Goal: Task Accomplishment & Management: Use online tool/utility

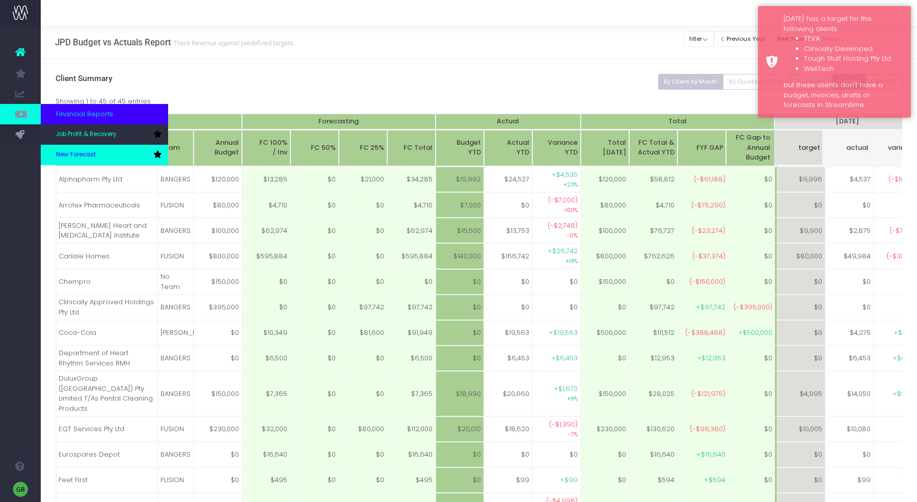
click at [102, 160] on link "New Forecast" at bounding box center [104, 155] width 127 height 20
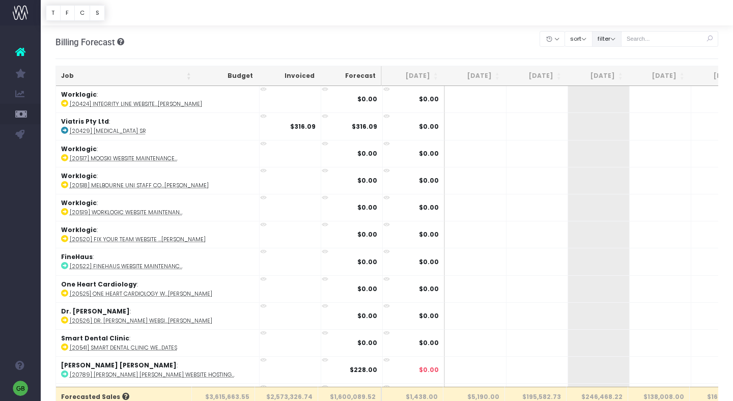
click at [622, 34] on button "filter" at bounding box center [607, 39] width 30 height 16
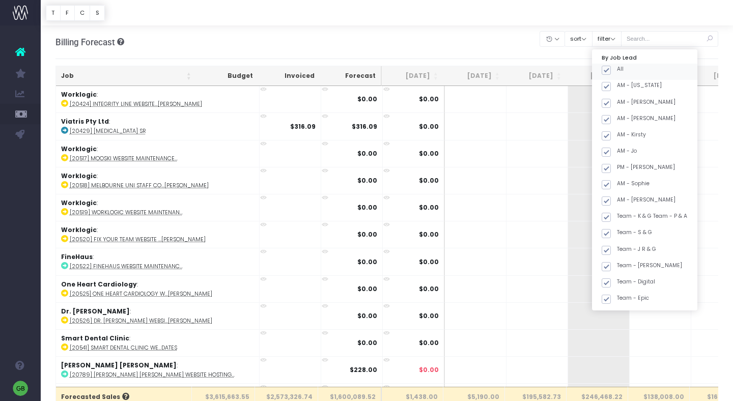
click at [611, 70] on span at bounding box center [606, 70] width 9 height 9
click at [620, 70] on input "All" at bounding box center [620, 68] width 7 height 7
checkbox input "false"
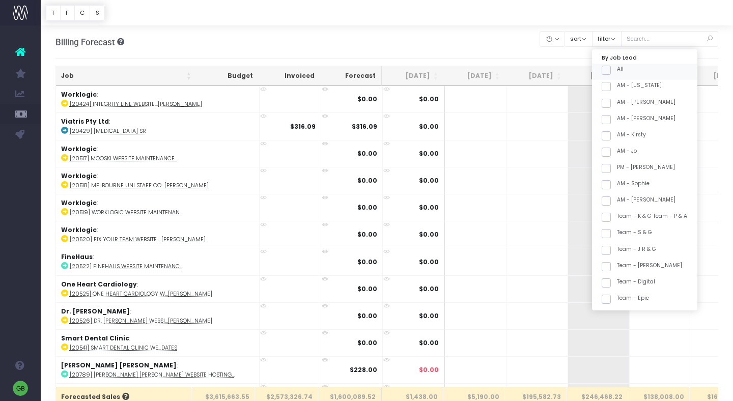
checkbox input "false"
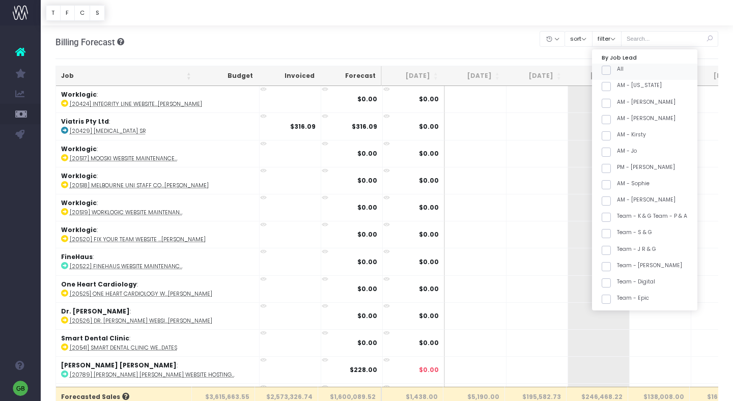
checkbox input "false"
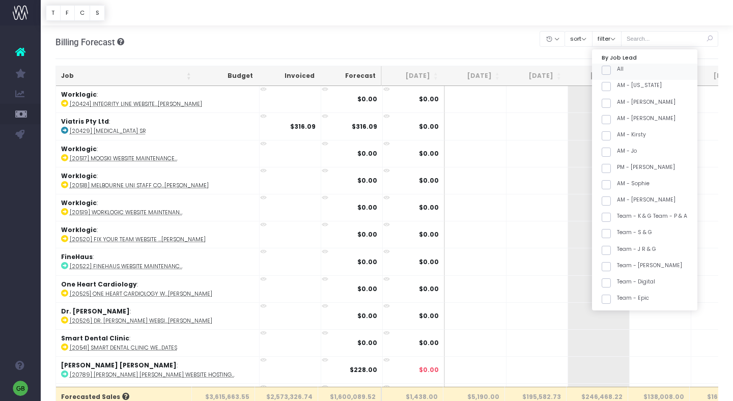
checkbox input "false"
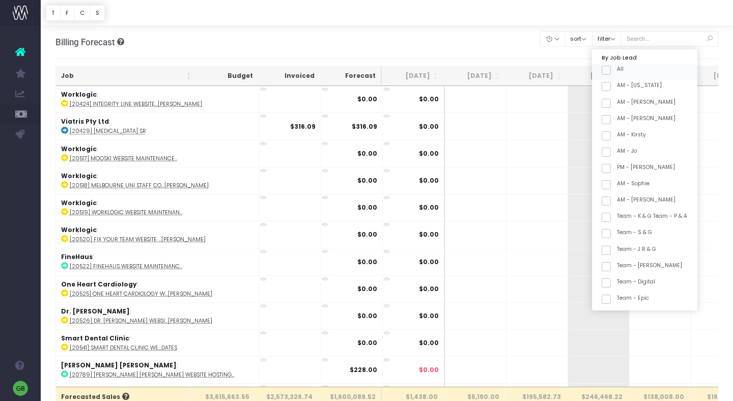
checkbox input "false"
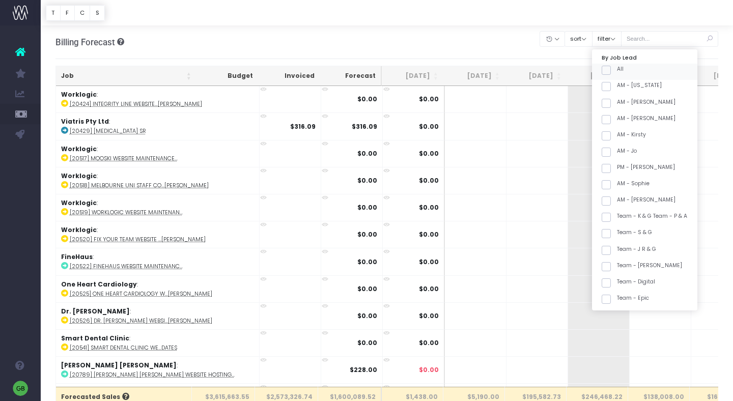
checkbox input "false"
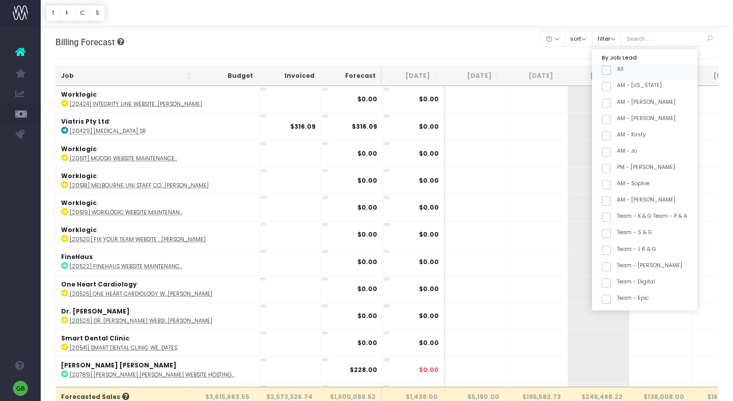
checkbox input "false"
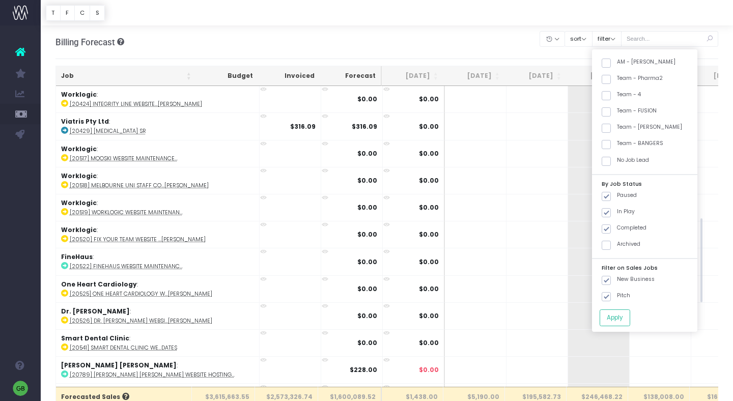
scroll to position [356, 0]
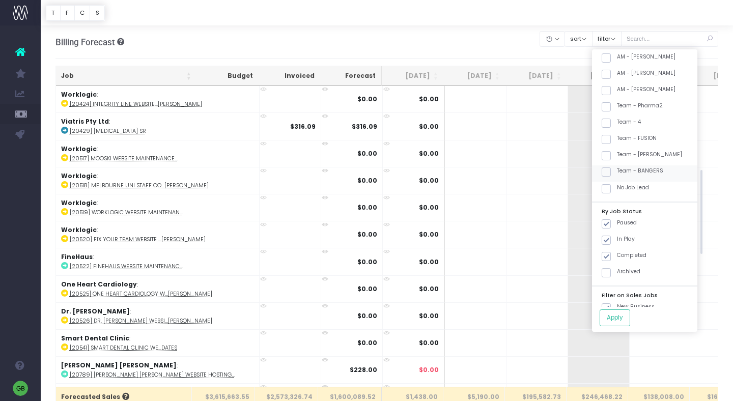
click at [611, 171] on span at bounding box center [606, 172] width 9 height 9
click at [622, 171] on input "Team - BANGERS" at bounding box center [620, 170] width 7 height 7
checkbox input "true"
click at [611, 105] on span at bounding box center [606, 106] width 9 height 9
click at [619, 105] on input "Team - Pharma2" at bounding box center [620, 105] width 7 height 7
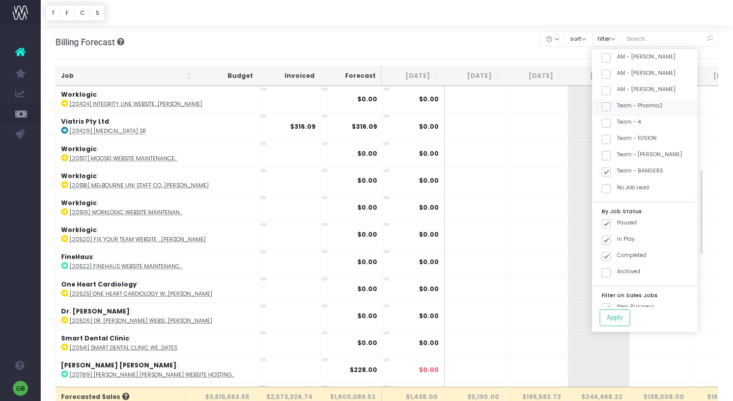
checkbox input "true"
click at [630, 321] on button "Apply" at bounding box center [615, 318] width 31 height 17
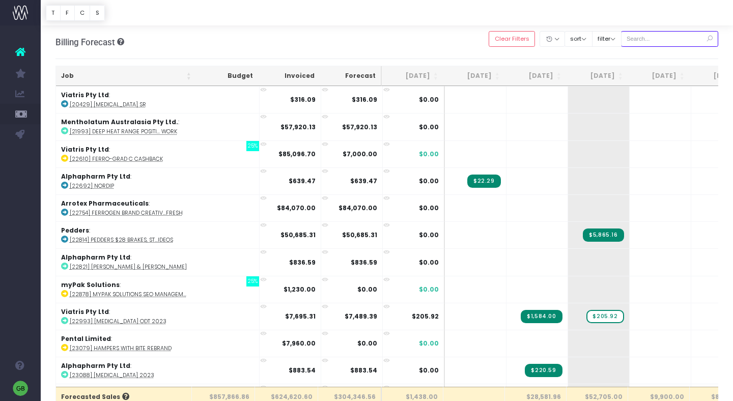
click at [659, 39] on input "text" at bounding box center [670, 39] width 98 height 16
type input "tough stuff"
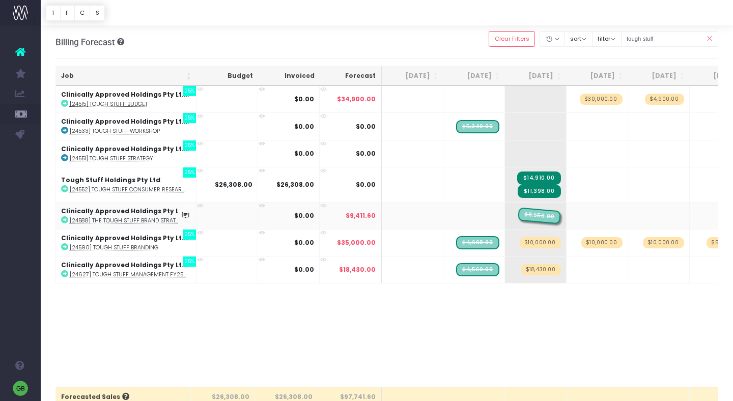
drag, startPoint x: 478, startPoint y: 217, endPoint x: 521, endPoint y: 212, distance: 43.6
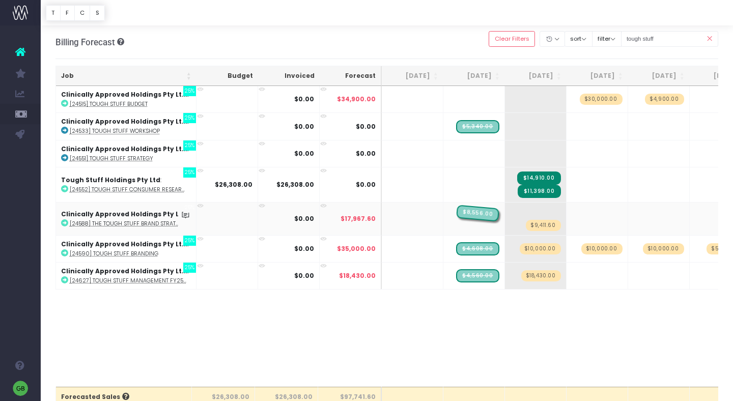
drag, startPoint x: 549, startPoint y: 212, endPoint x: 510, endPoint y: 212, distance: 38.7
click at [510, 212] on td "+ $8,556.00 $9,411.60" at bounding box center [536, 218] width 62 height 33
drag, startPoint x: 547, startPoint y: 213, endPoint x: 481, endPoint y: 213, distance: 66.2
click at [481, 213] on span "$8,556.00" at bounding box center [477, 213] width 43 height 17
click at [546, 227] on span "$9,411.60" at bounding box center [543, 225] width 35 height 11
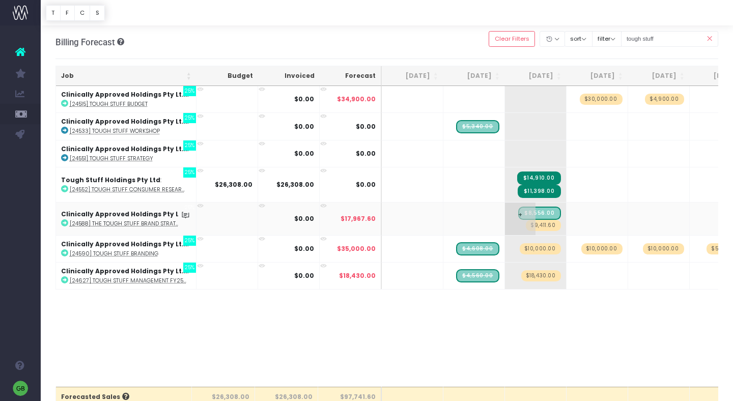
click at [546, 227] on span "$9,411.60" at bounding box center [543, 225] width 35 height 11
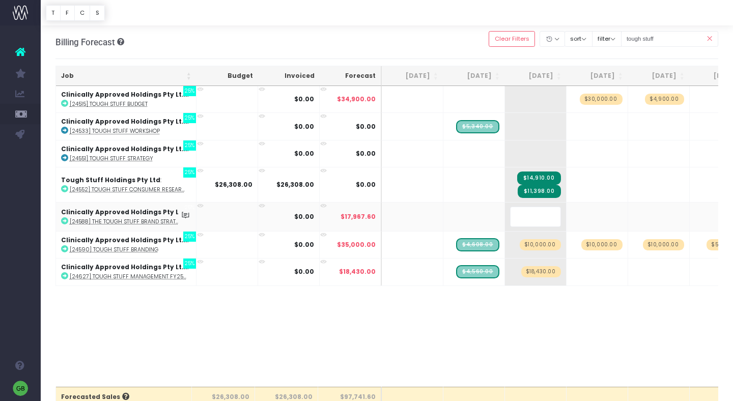
click at [450, 33] on body "Oh my... this is bad. [PERSON_NAME] wasn't able to load this page. Please conta…" at bounding box center [366, 200] width 733 height 401
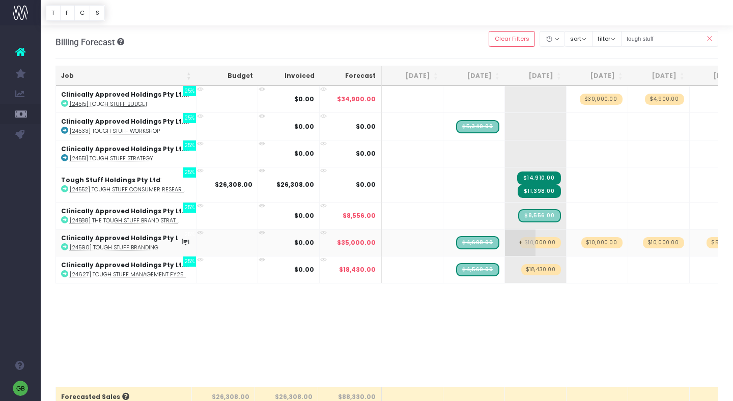
click at [546, 244] on span "$10,000.00" at bounding box center [540, 242] width 41 height 11
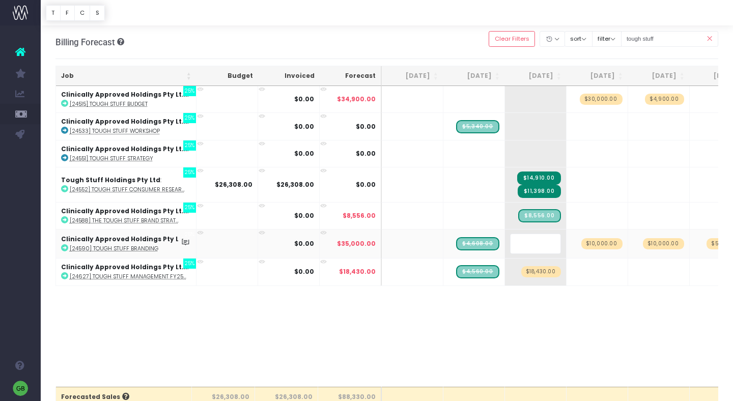
click at [557, 344] on body "Oh my... this is bad. [PERSON_NAME] wasn't able to load this page. Please conta…" at bounding box center [366, 200] width 733 height 401
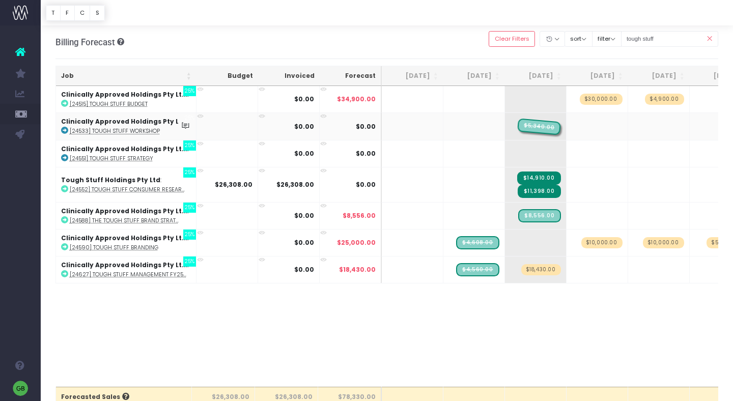
drag, startPoint x: 489, startPoint y: 128, endPoint x: 535, endPoint y: 129, distance: 45.8
